Goal: Find specific page/section: Find specific page/section

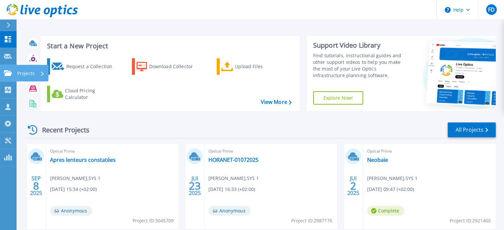
click at [37, 72] on div "Projects" at bounding box center [30, 73] width 27 height 17
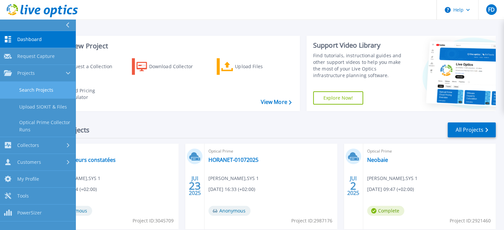
click at [33, 90] on link "Search Projects" at bounding box center [37, 90] width 75 height 17
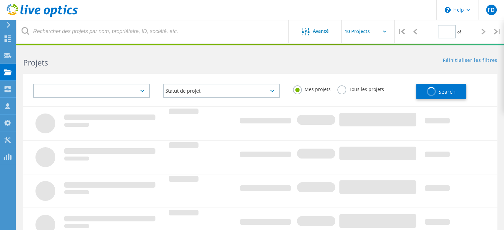
type input "1"
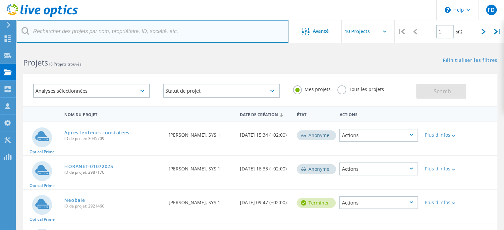
click at [111, 37] on input "text" at bounding box center [153, 31] width 272 height 23
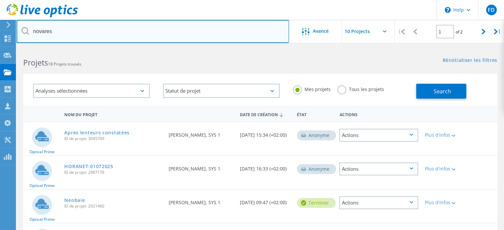
type input "novares"
